Goal: Contribute content

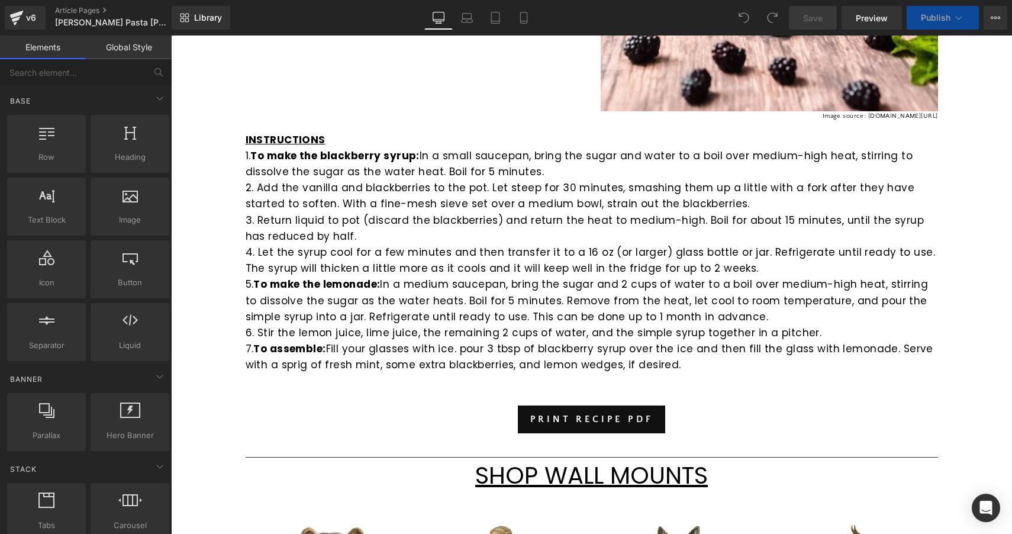
scroll to position [757, 0]
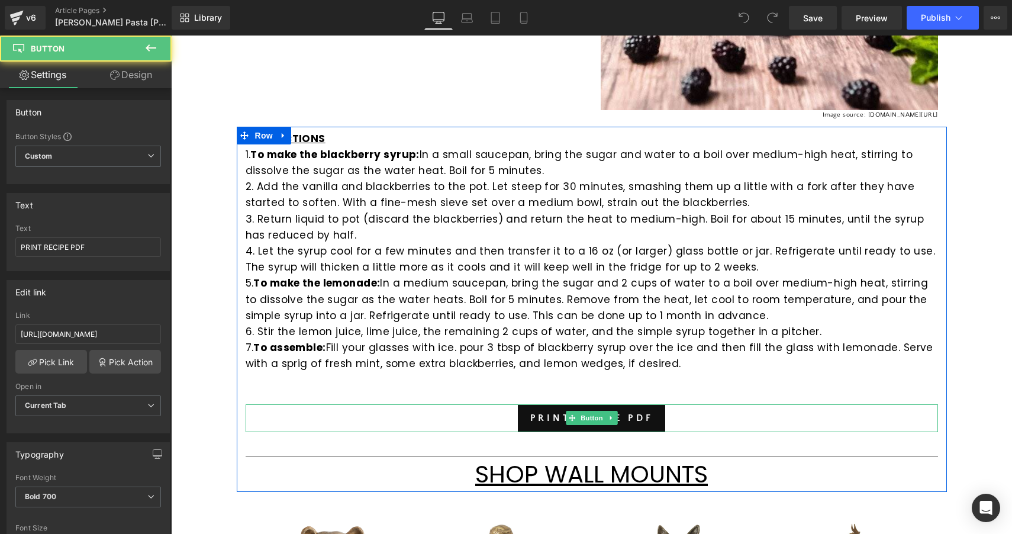
click at [494, 410] on div "PRINT RECIPE PDF" at bounding box center [592, 418] width 693 height 28
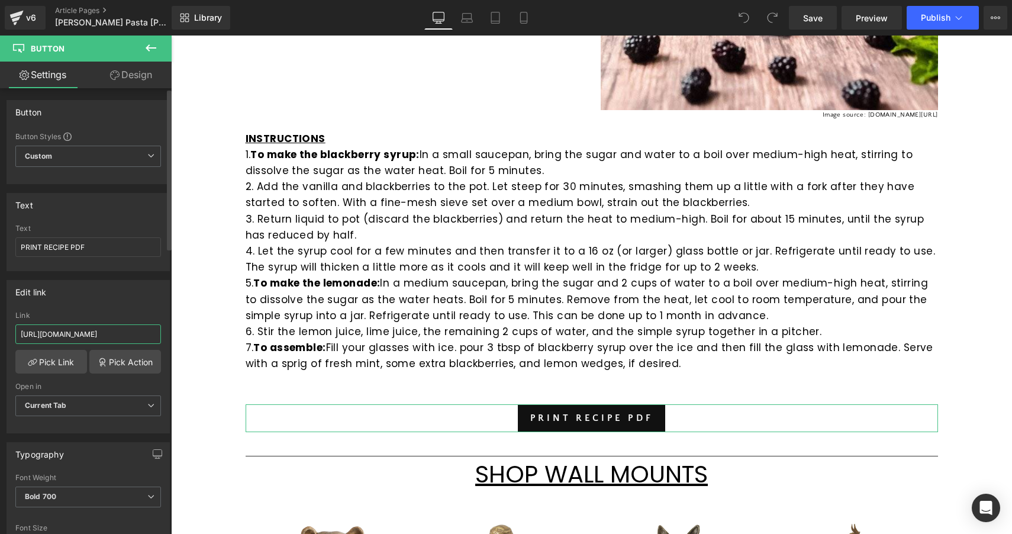
click at [123, 332] on input "[URL][DOMAIN_NAME]" at bounding box center [88, 334] width 146 height 20
paste input "[URL][DOMAIN_NAME]"
type input "[URL][DOMAIN_NAME]"
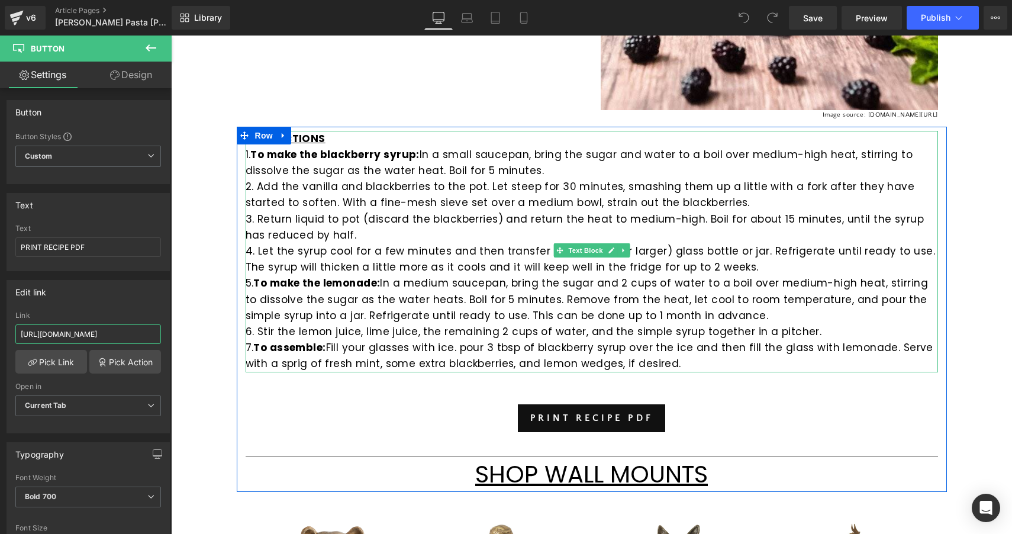
click at [300, 316] on p "5. To make the lemonade: In a medium saucepan, bring the sugar and 2 cups of wa…" at bounding box center [592, 299] width 693 height 49
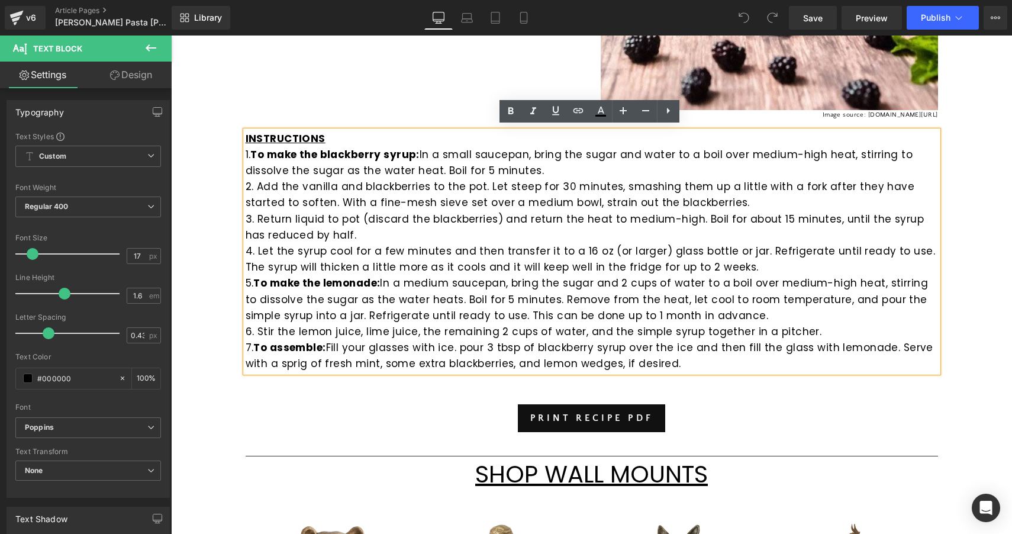
drag, startPoint x: 680, startPoint y: 357, endPoint x: 255, endPoint y: 152, distance: 472.1
click at [255, 152] on div "INSTRUCTIONS 1. To make the blackberry syrup: In a small saucepan, bring the su…" at bounding box center [592, 252] width 693 height 242
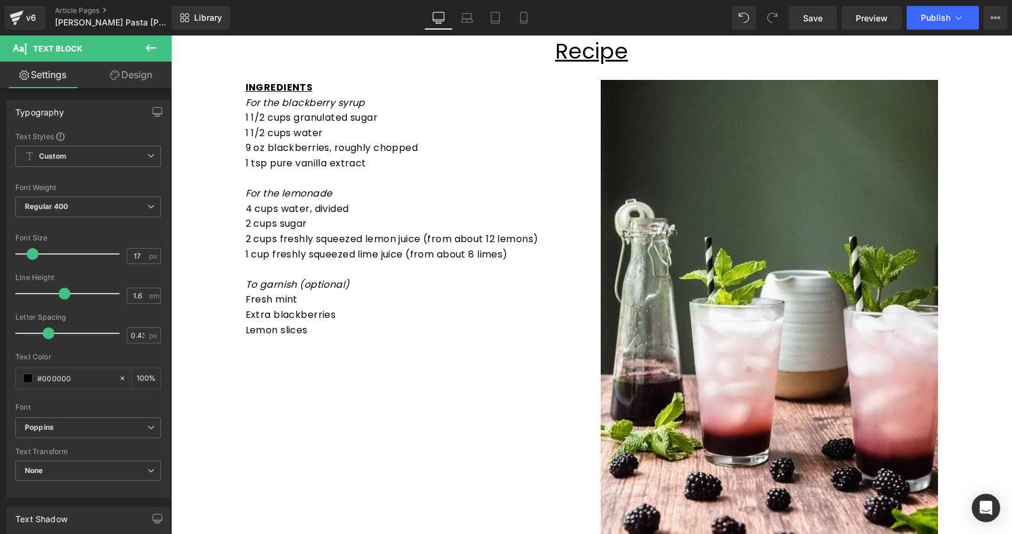
scroll to position [255, 0]
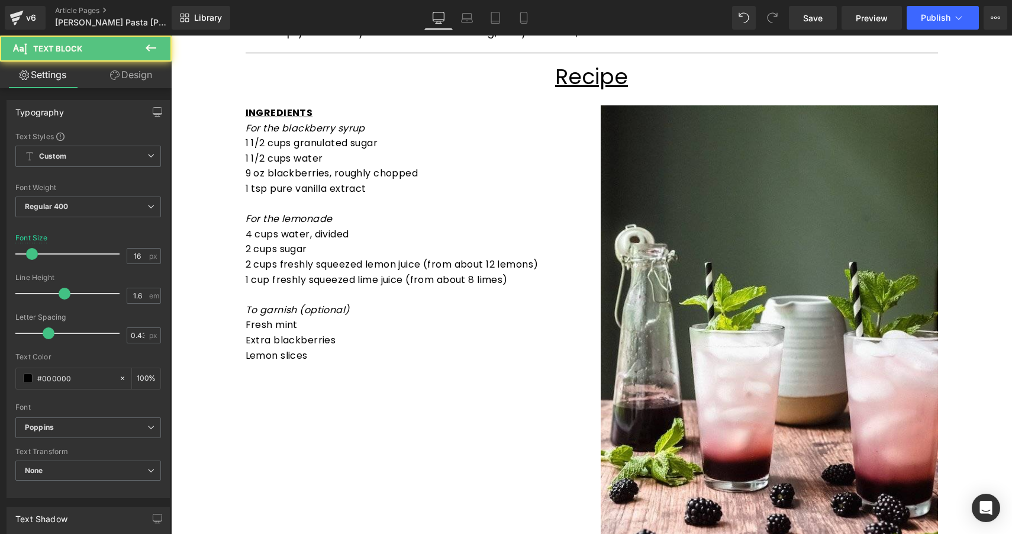
click at [352, 262] on p "2 cups freshly squeezed lemon juice (from about 12 lemons)" at bounding box center [414, 264] width 337 height 15
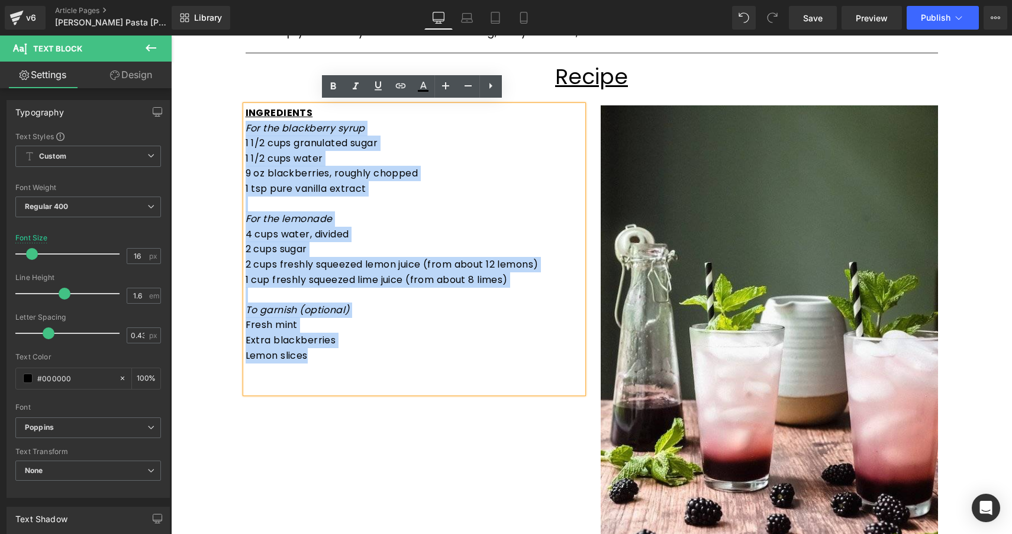
drag, startPoint x: 317, startPoint y: 351, endPoint x: 245, endPoint y: 128, distance: 233.8
click at [246, 128] on div "INGREDIENTS For the blackberry syrup 1 1/2 cups granulated sugar 1 1/2 cups wat…" at bounding box center [414, 249] width 337 height 288
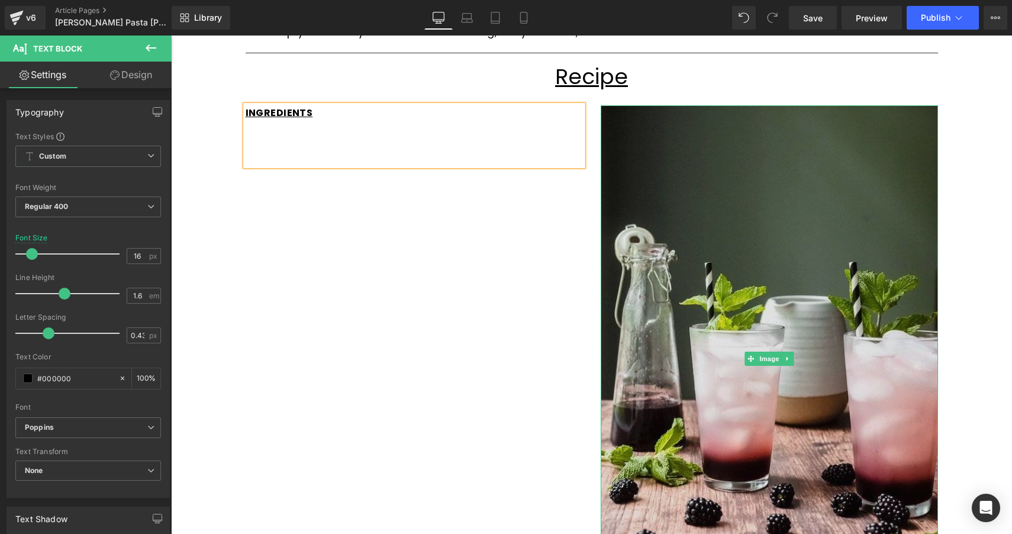
click at [771, 166] on img at bounding box center [769, 358] width 337 height 506
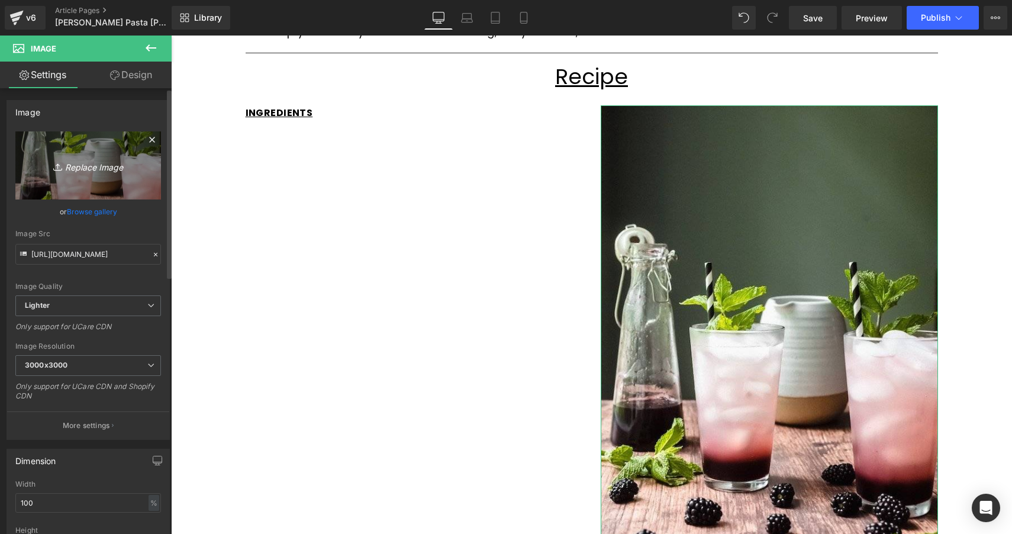
click at [104, 166] on icon "Replace Image" at bounding box center [88, 165] width 95 height 15
type input "C:\fakepath\Lemon-[PERSON_NAME]-Pasta-[PERSON_NAME]-3.jpg"
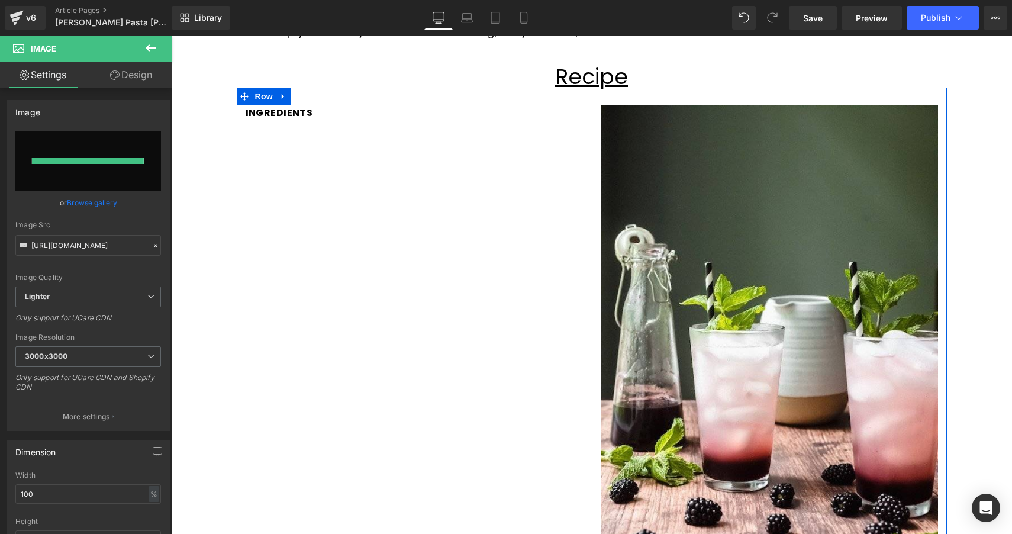
type input "[URL][DOMAIN_NAME][PERSON_NAME]"
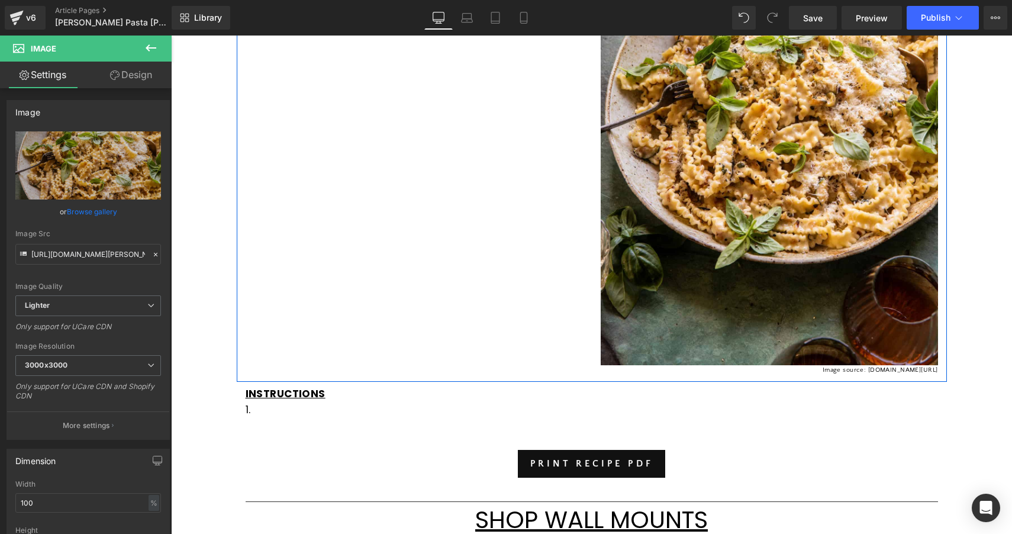
scroll to position [527, 0]
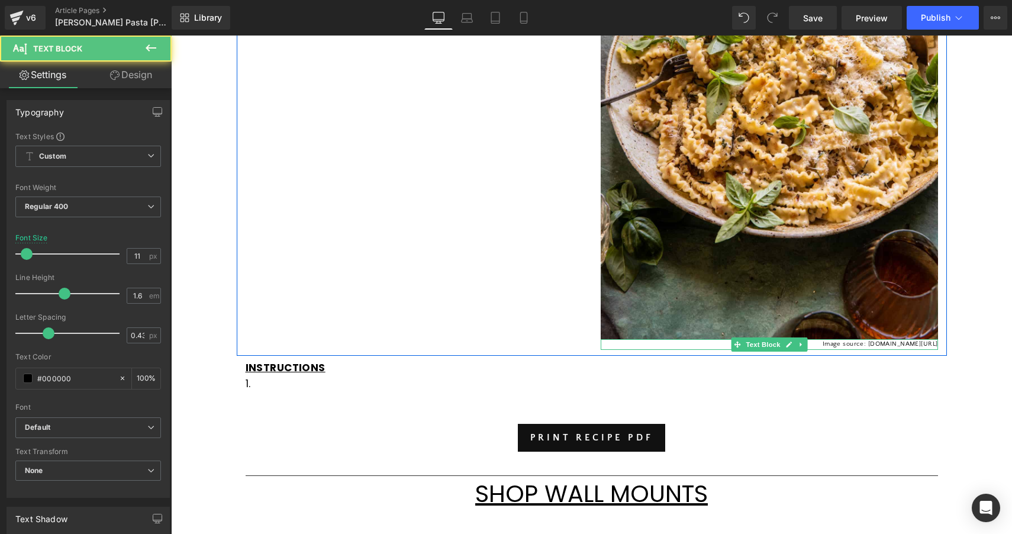
click at [827, 343] on p "Image source: [DOMAIN_NAME][URL]" at bounding box center [769, 344] width 337 height 11
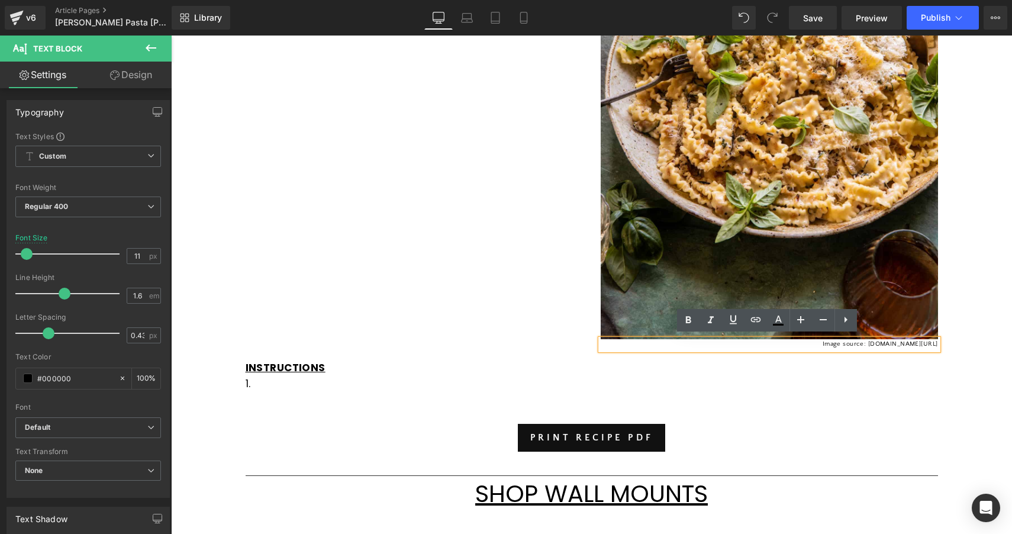
drag, startPoint x: 937, startPoint y: 342, endPoint x: 767, endPoint y: 341, distance: 170.5
click at [767, 341] on div "Image source: [DOMAIN_NAME][URL]" at bounding box center [769, 344] width 337 height 11
click at [538, 198] on div "INGREDIENTS Text Block Image Image source: [DOMAIN_NAME][URL][PERSON_NAME] Text…" at bounding box center [592, 85] width 710 height 541
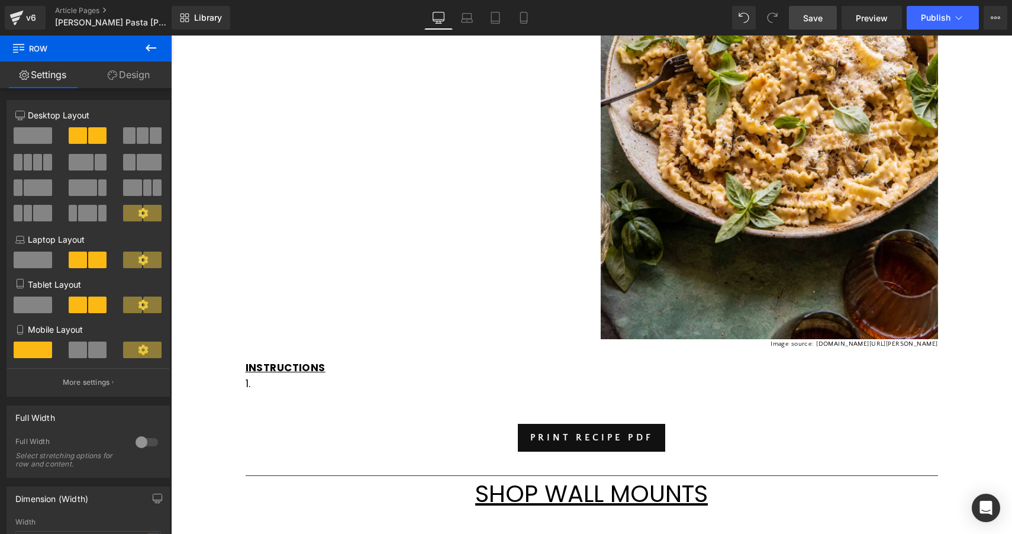
click at [817, 18] on span "Save" at bounding box center [813, 18] width 20 height 12
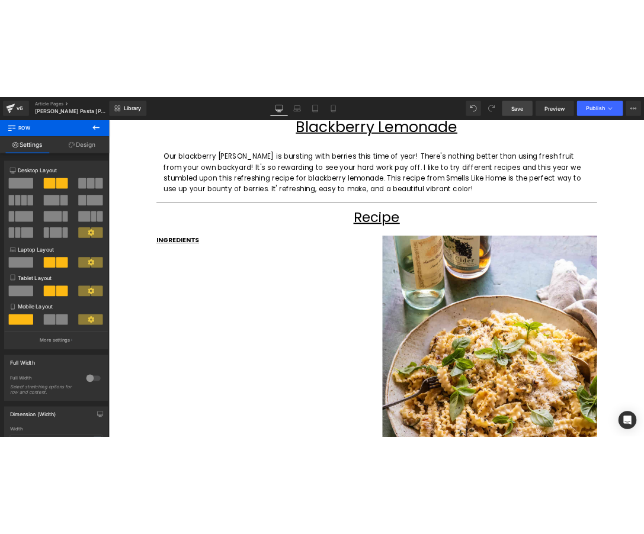
scroll to position [134, 0]
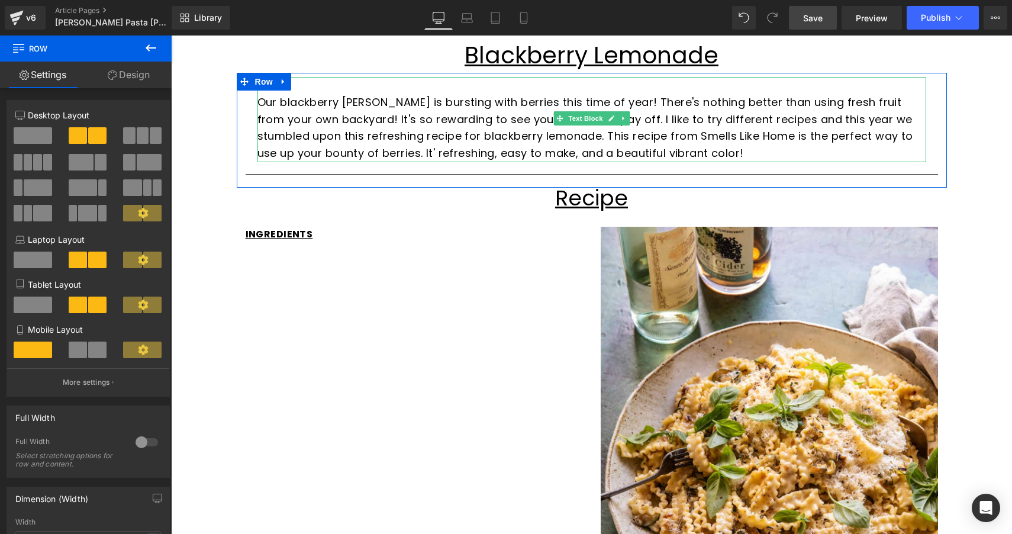
click at [527, 136] on p "Our blackberry [PERSON_NAME] is bursting with berries this time of year! There'…" at bounding box center [592, 128] width 669 height 68
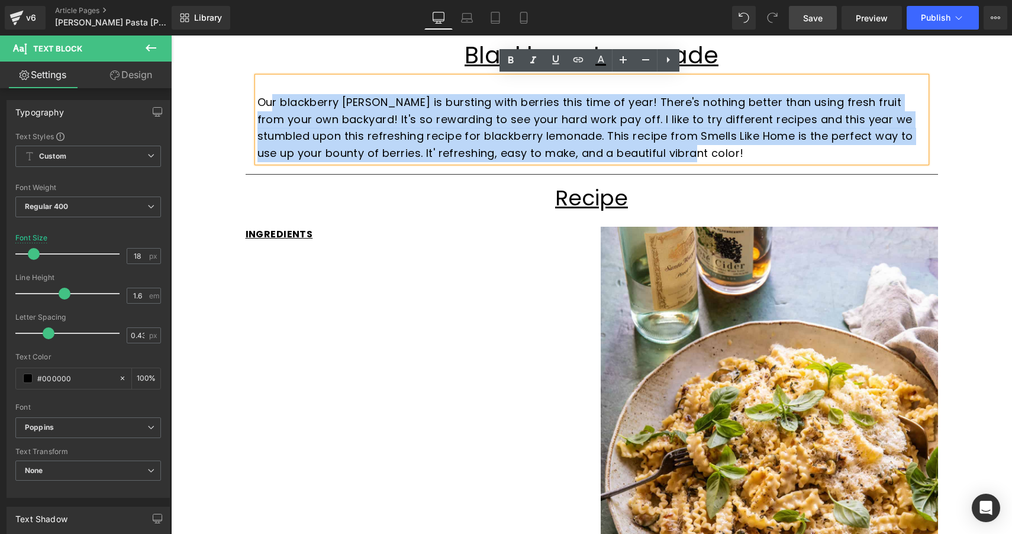
drag, startPoint x: 677, startPoint y: 153, endPoint x: 268, endPoint y: 107, distance: 411.1
click at [268, 107] on p "Our blackberry [PERSON_NAME] is bursting with berries this time of year! There'…" at bounding box center [592, 128] width 669 height 68
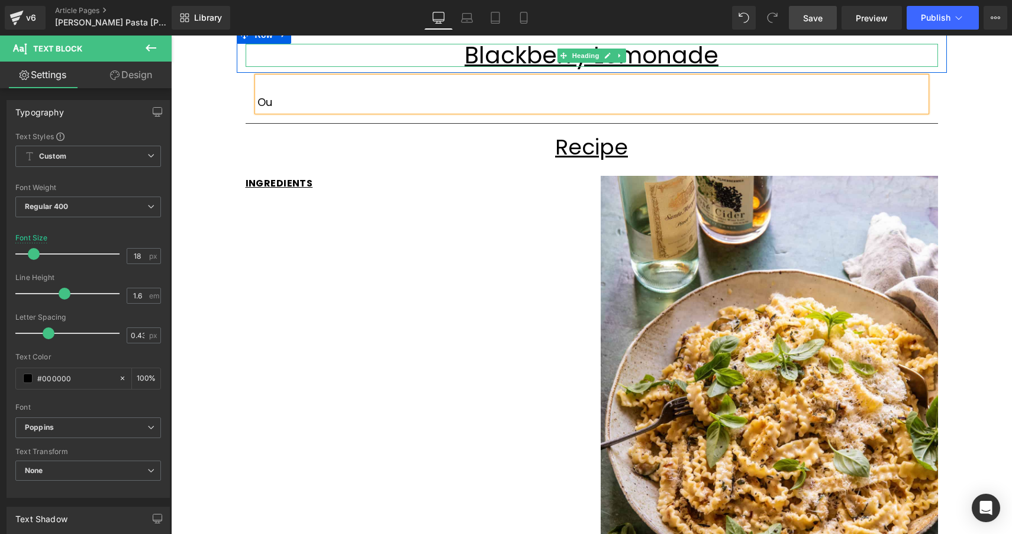
click at [517, 52] on u "Blackberry Lemonade" at bounding box center [592, 55] width 254 height 33
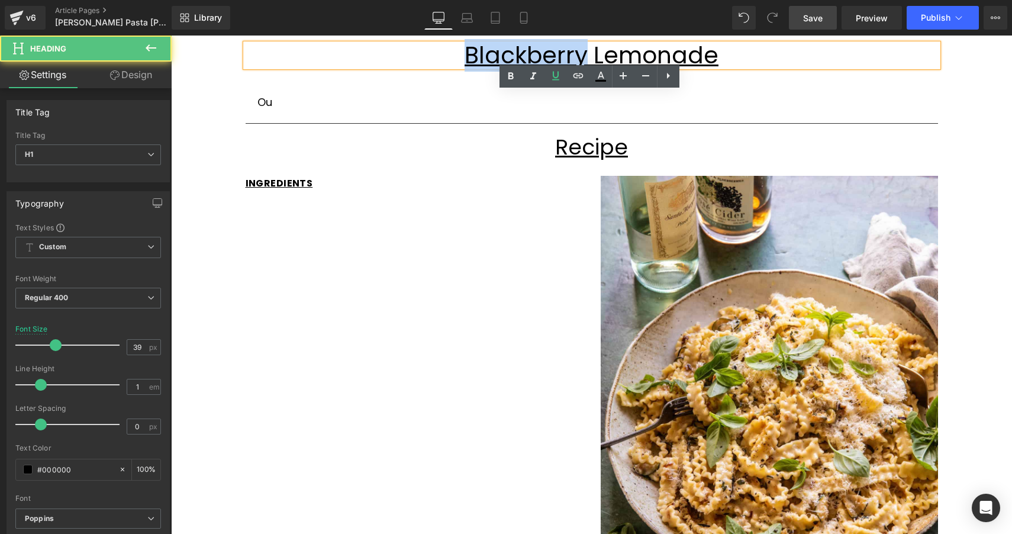
click at [517, 52] on u "Blackberry Lemonade" at bounding box center [592, 55] width 254 height 33
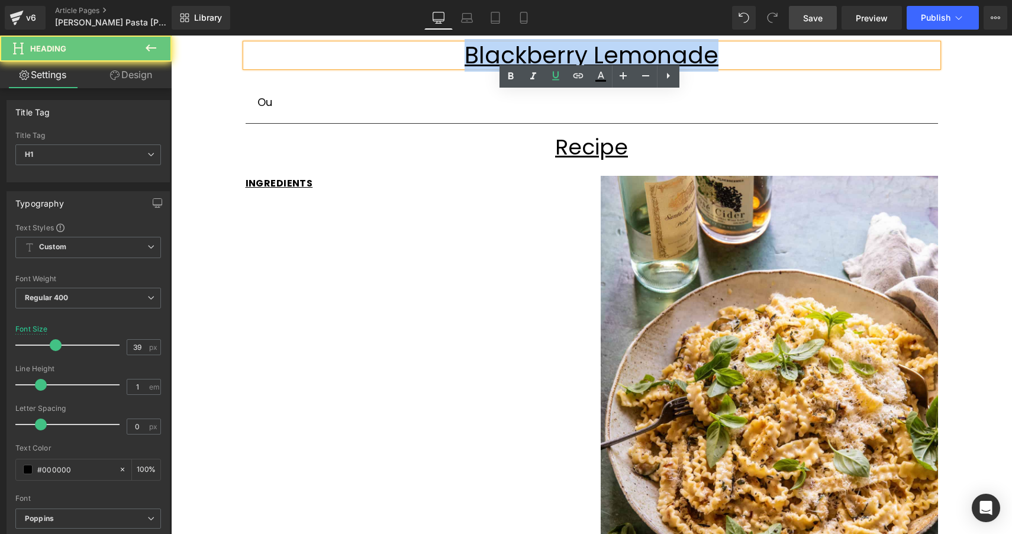
click at [517, 52] on u "Blackberry Lemonade" at bounding box center [592, 55] width 254 height 33
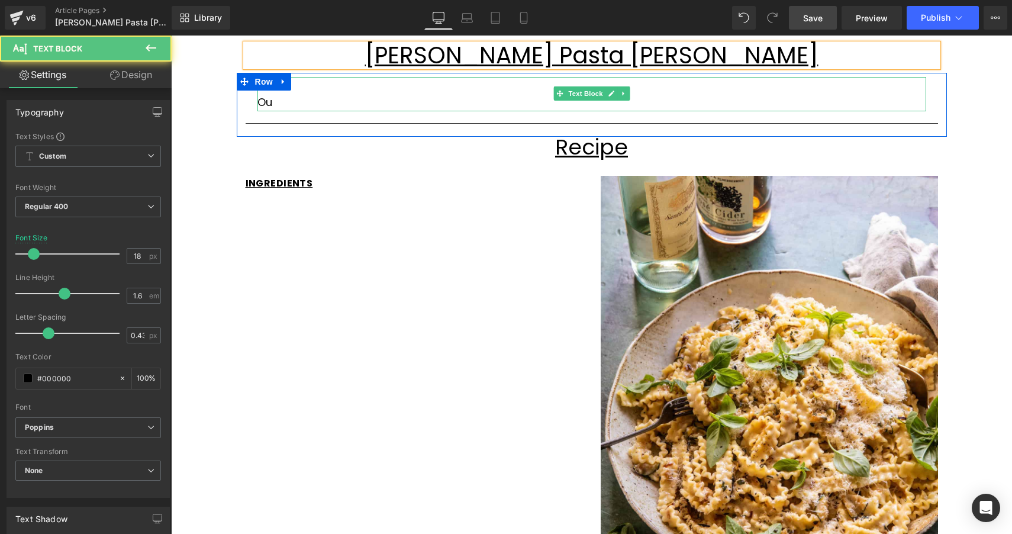
click at [337, 102] on p "Ou" at bounding box center [592, 102] width 669 height 17
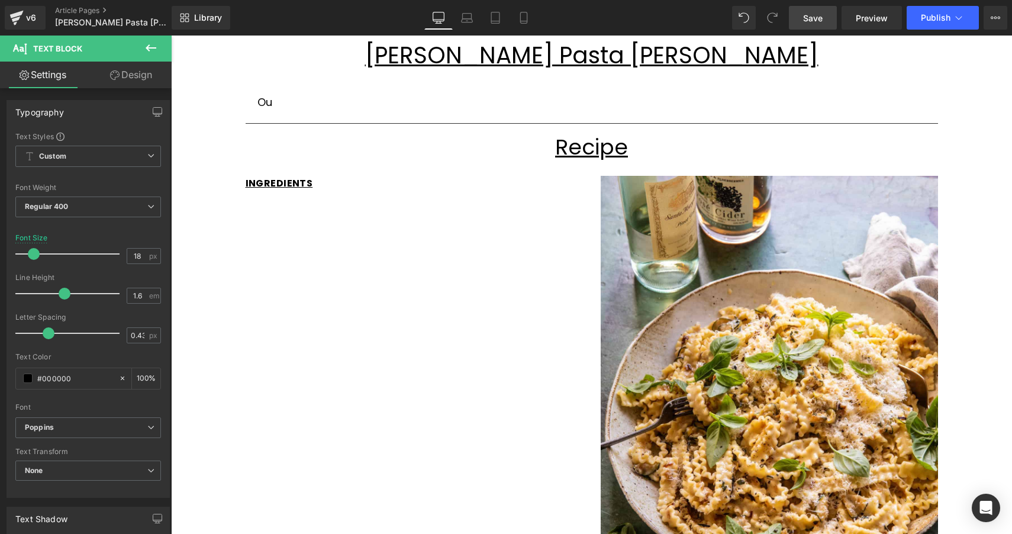
click at [806, 21] on span "Save" at bounding box center [813, 18] width 20 height 12
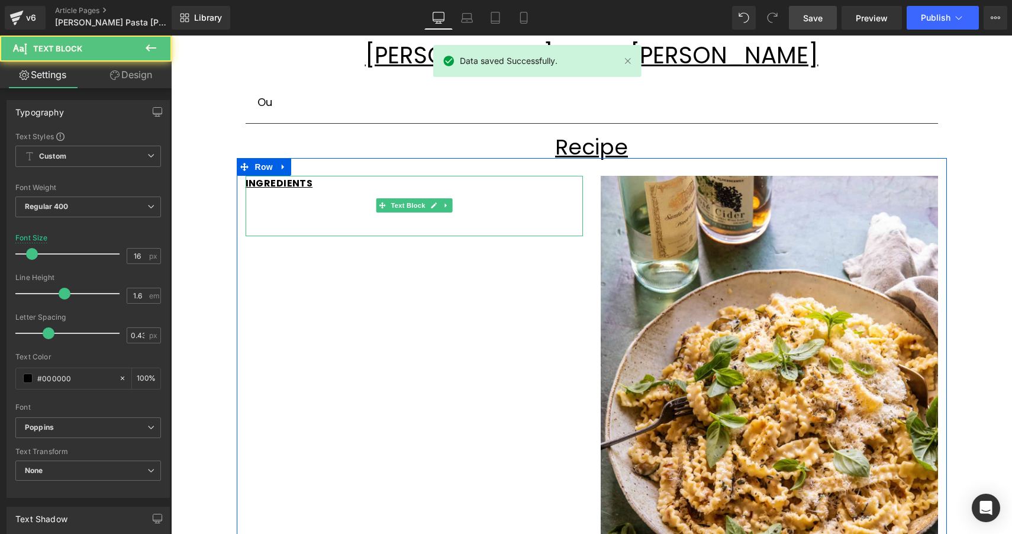
click at [338, 201] on p at bounding box center [414, 198] width 337 height 15
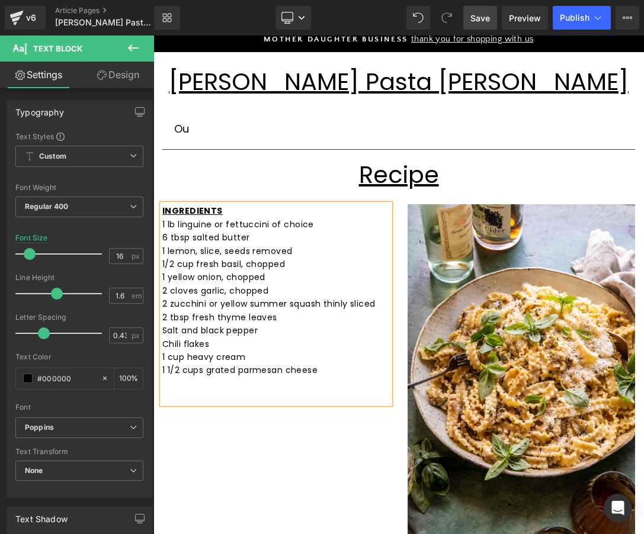
click at [327, 350] on p "1 cup heavy cream" at bounding box center [275, 356] width 227 height 13
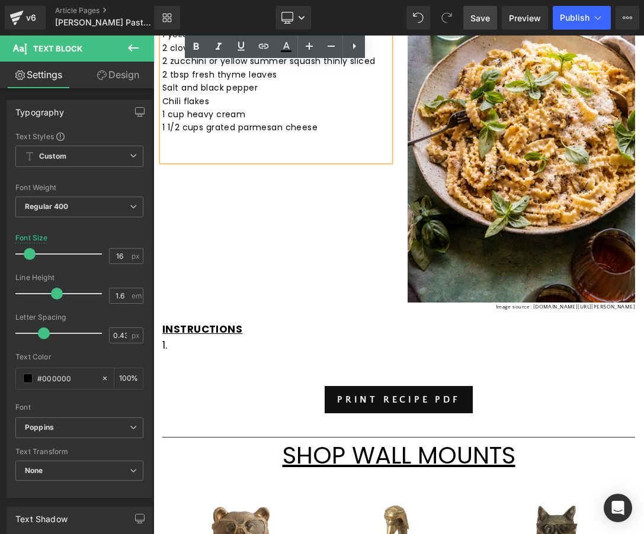
scroll to position [389, 0]
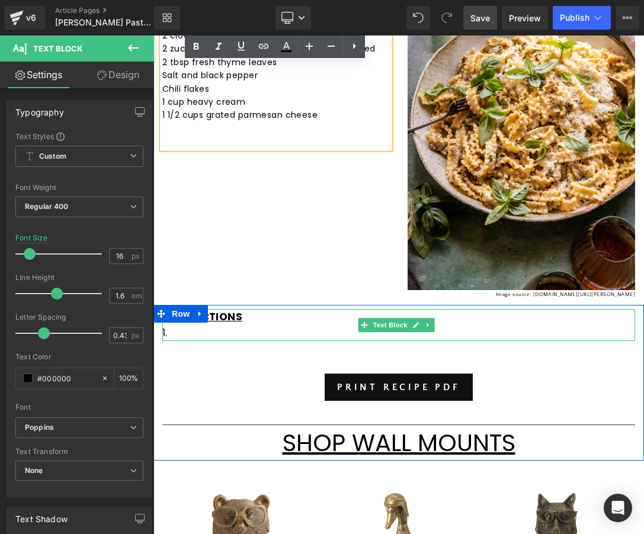
click at [225, 329] on p "1." at bounding box center [398, 333] width 472 height 16
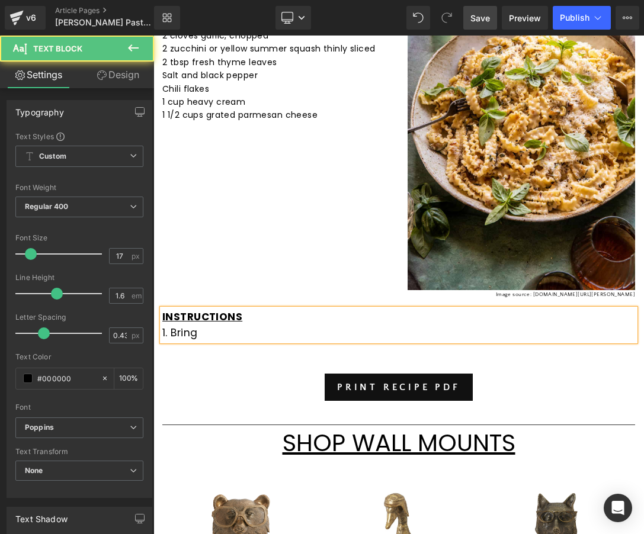
click at [311, 329] on p "1. Bring" at bounding box center [398, 333] width 472 height 16
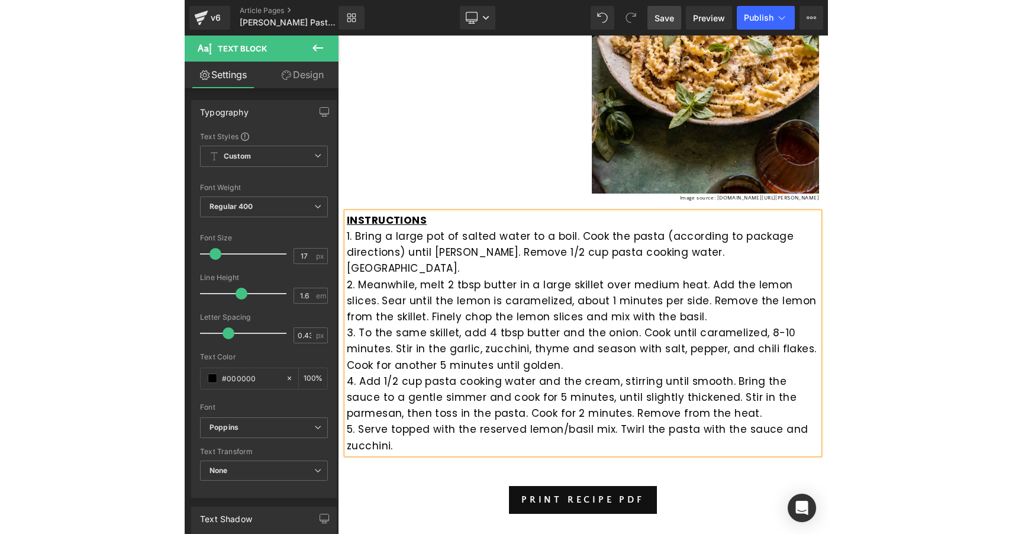
scroll to position [486, 0]
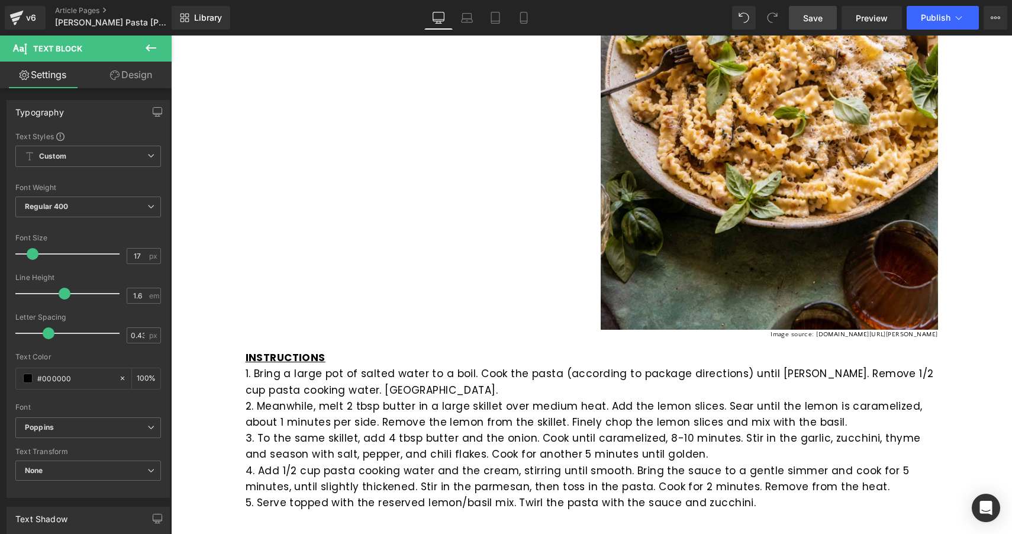
click at [818, 17] on span "Save" at bounding box center [813, 18] width 20 height 12
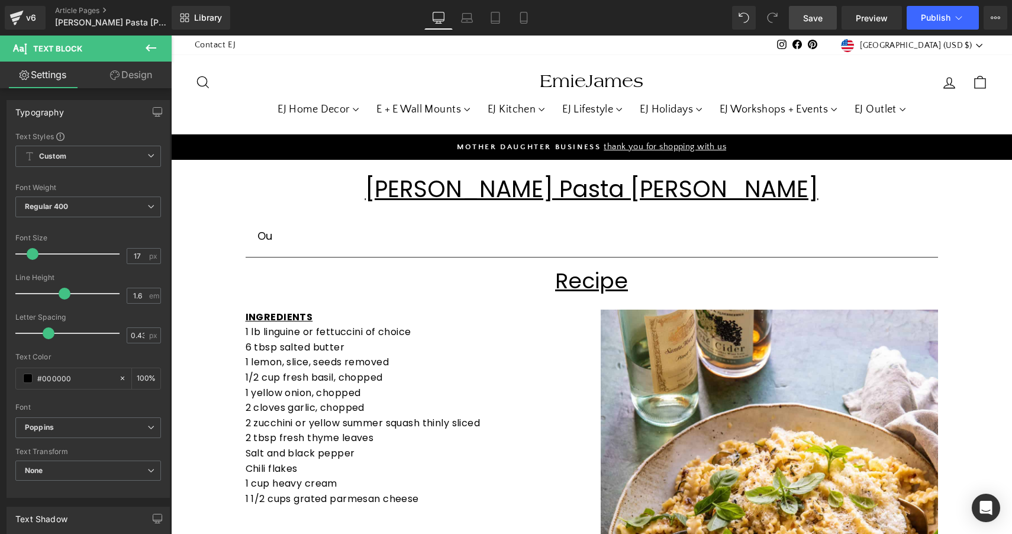
scroll to position [0, 0]
